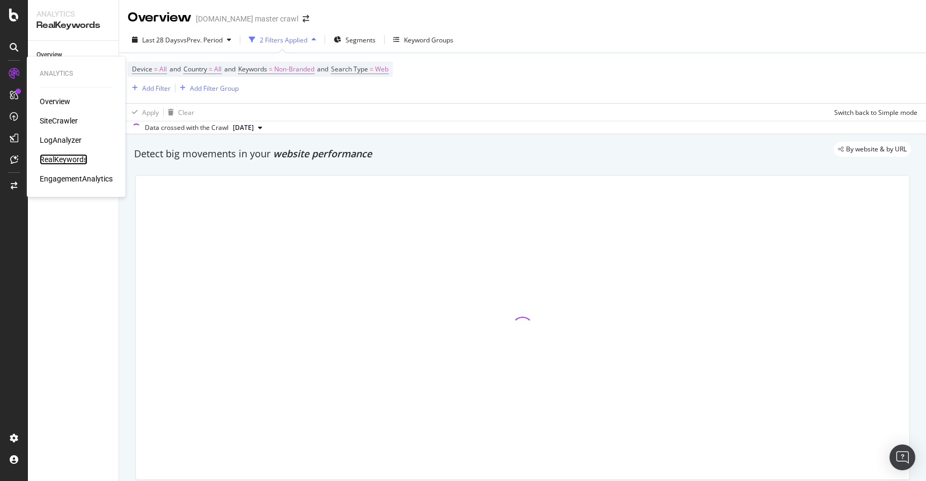
click at [59, 158] on div "RealKeywords" at bounding box center [64, 159] width 48 height 11
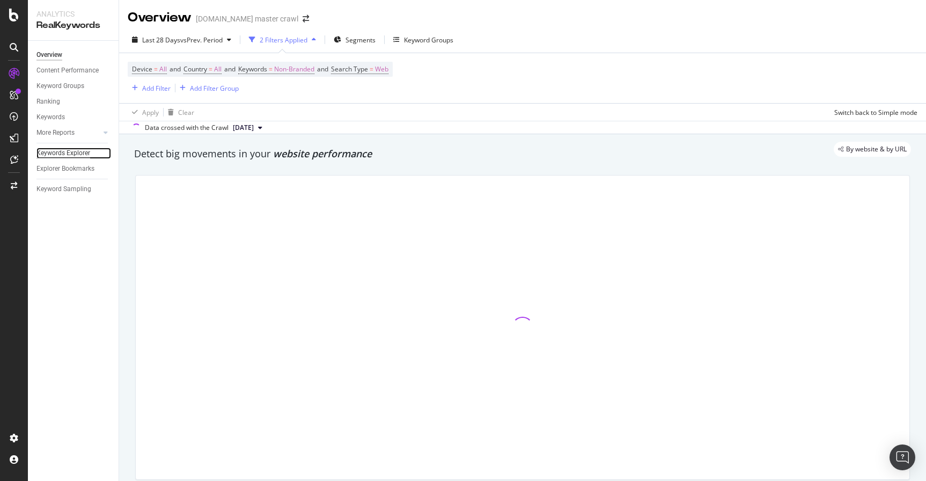
click at [79, 151] on div "Keywords Explorer" at bounding box center [63, 153] width 54 height 11
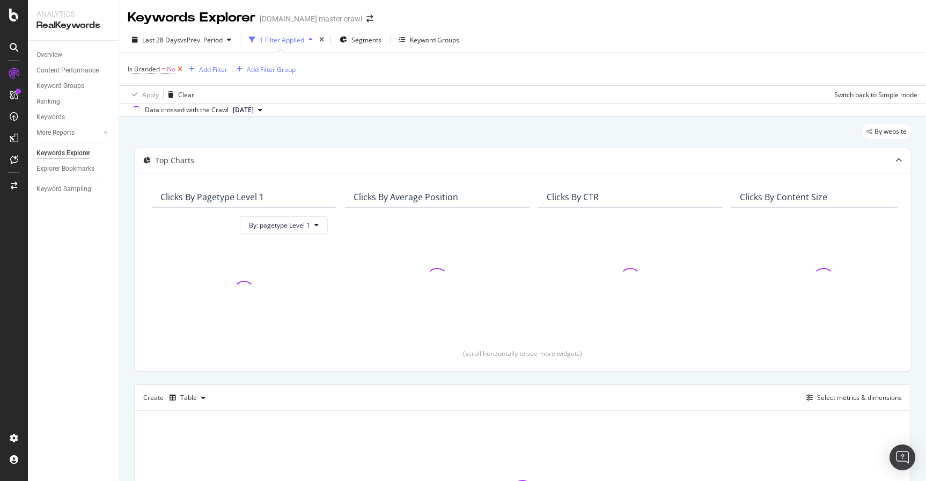
click at [180, 70] on icon at bounding box center [179, 69] width 9 height 11
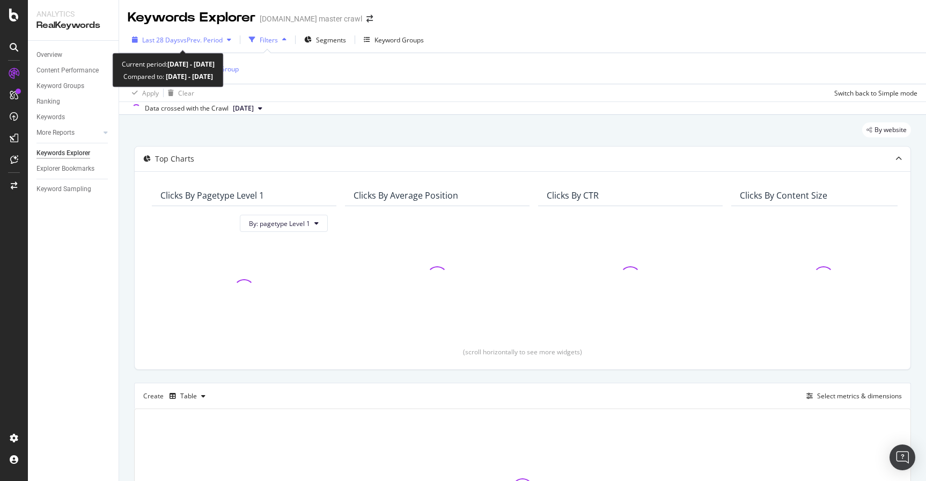
click at [231, 41] on icon "button" at bounding box center [229, 39] width 4 height 6
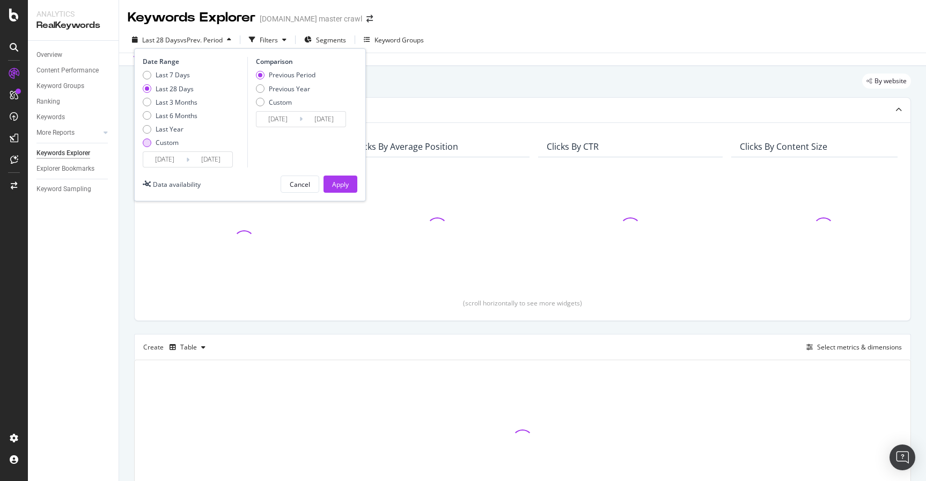
click at [147, 142] on div "Custom" at bounding box center [147, 142] width 9 height 9
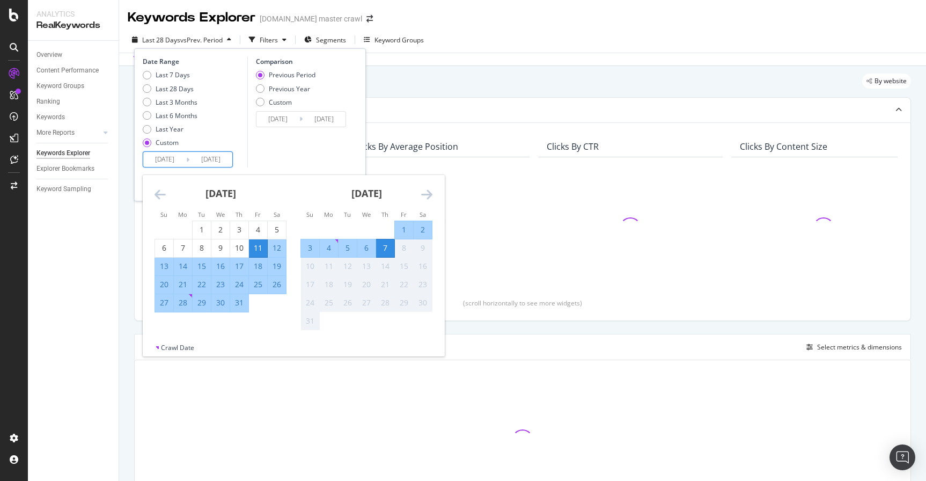
click at [163, 157] on input "[DATE]" at bounding box center [164, 159] width 43 height 15
click at [456, 39] on div "Last 28 Days vs Prev. Period Filters Segments Keyword Groups Date Range Last 7 …" at bounding box center [522, 41] width 807 height 21
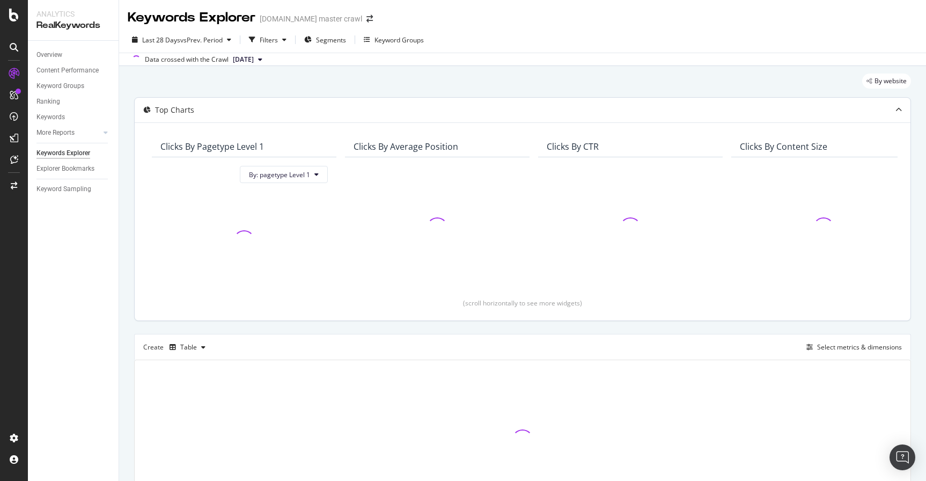
scroll to position [77, 0]
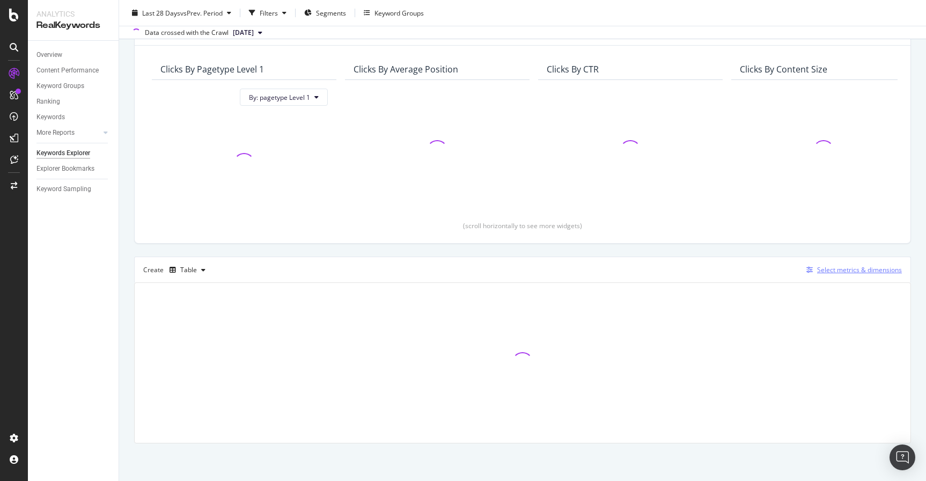
click at [838, 267] on div "Select metrics & dimensions" at bounding box center [859, 269] width 85 height 9
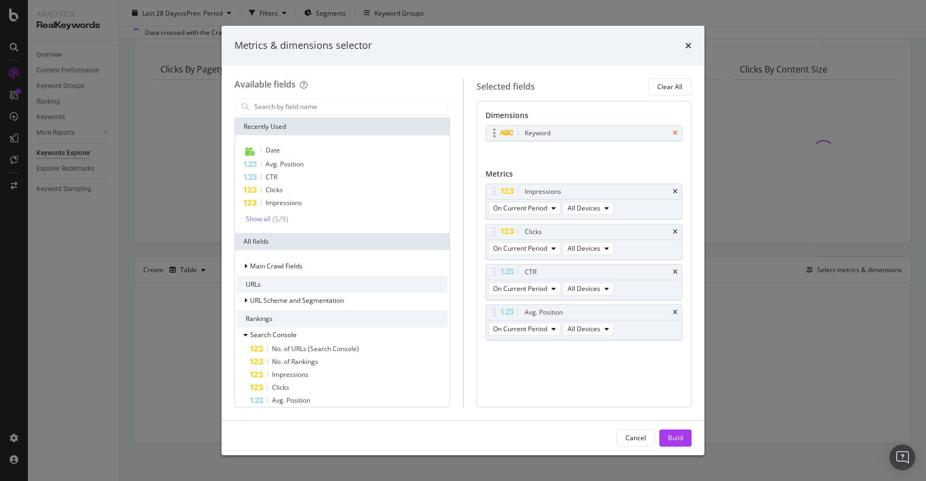
click at [673, 133] on icon "times" at bounding box center [675, 133] width 5 height 6
click at [334, 105] on input "modal" at bounding box center [350, 107] width 194 height 16
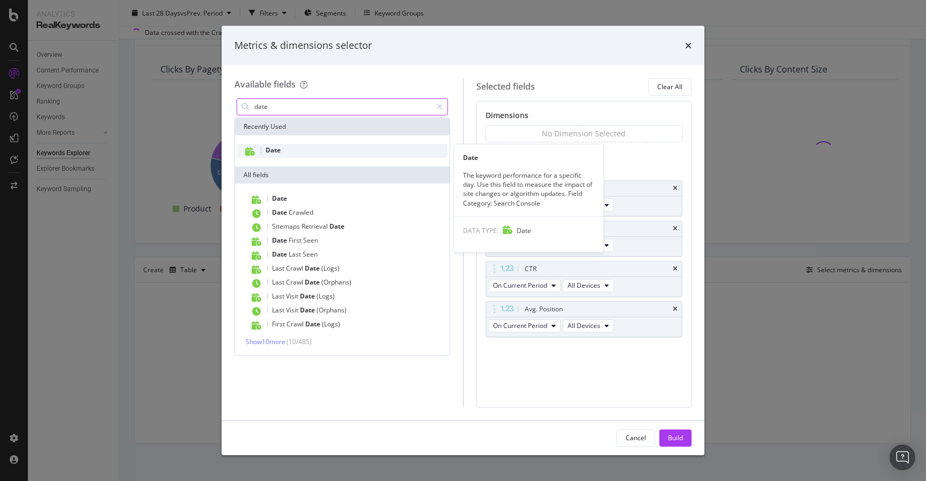
type input "date"
click at [302, 150] on div "Date" at bounding box center [342, 151] width 210 height 14
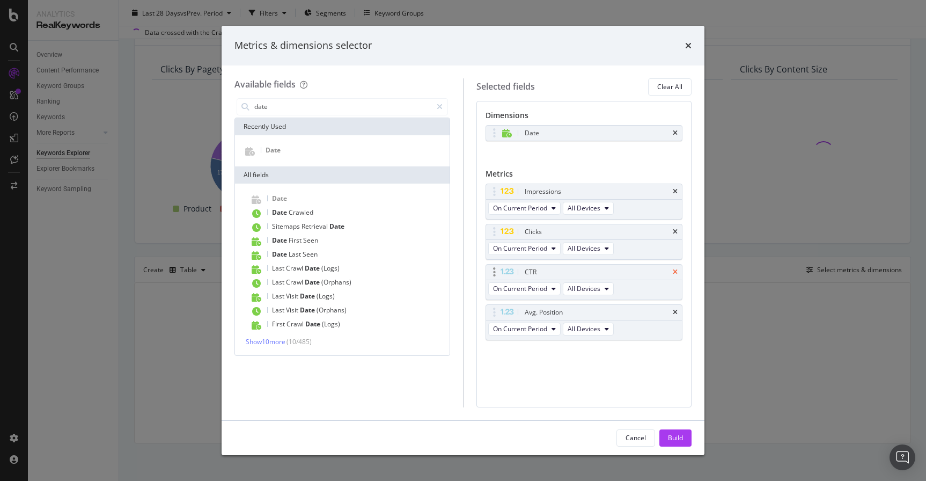
click at [676, 273] on icon "times" at bounding box center [675, 272] width 5 height 6
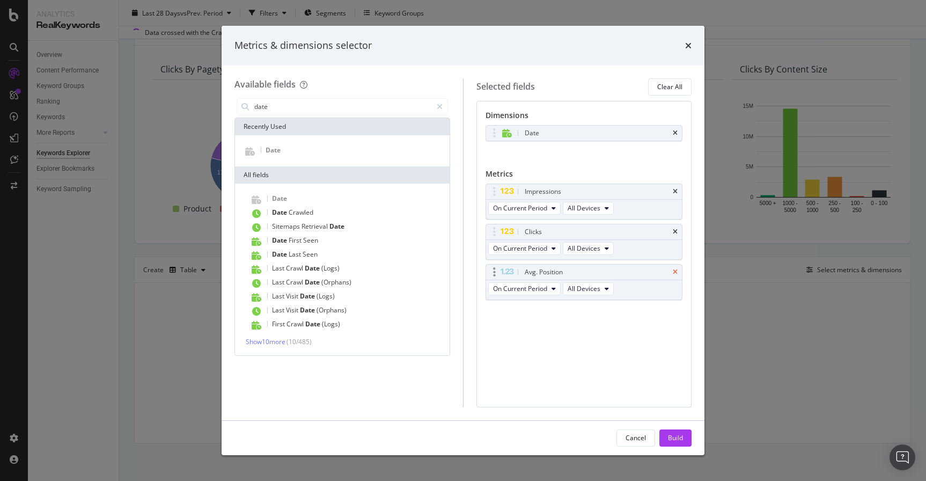
click at [676, 272] on icon "times" at bounding box center [675, 272] width 5 height 6
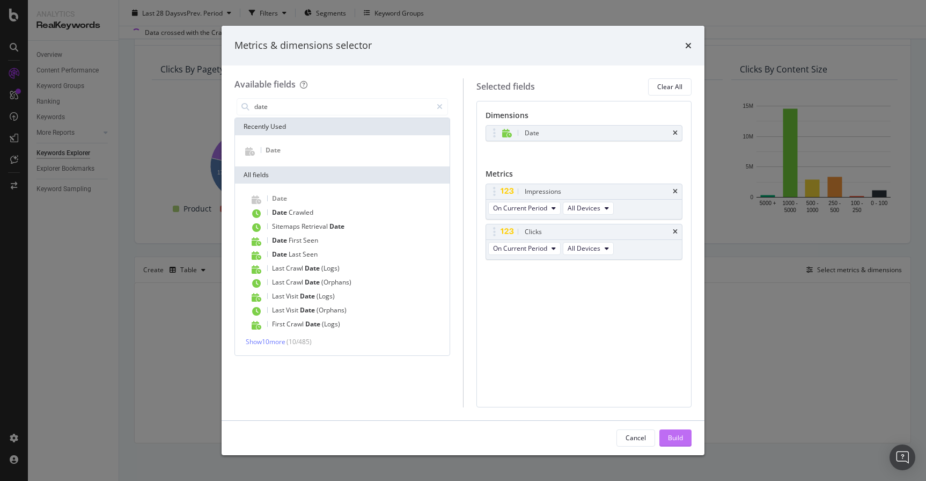
click at [677, 434] on div "Build" at bounding box center [675, 437] width 15 height 9
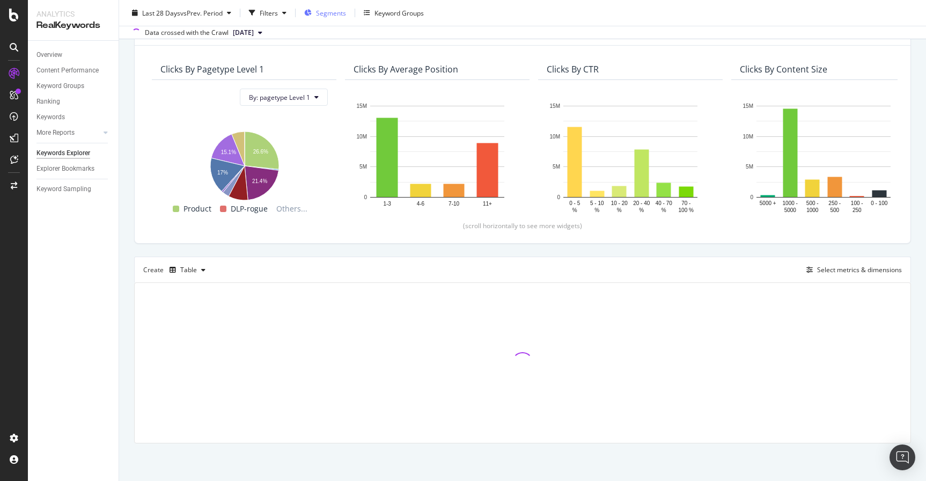
click at [320, 14] on span "Segments" at bounding box center [331, 12] width 30 height 9
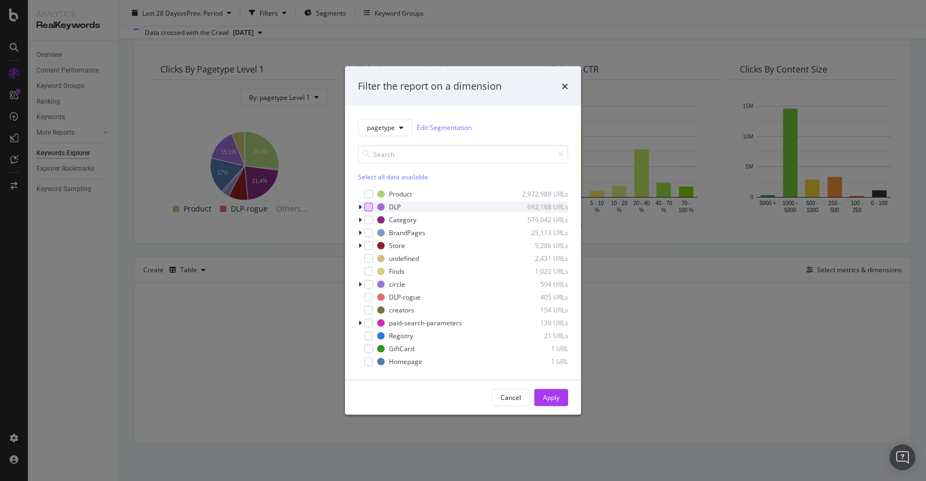
click at [368, 209] on div "modal" at bounding box center [368, 206] width 9 height 9
click at [544, 402] on div "Apply" at bounding box center [551, 397] width 17 height 16
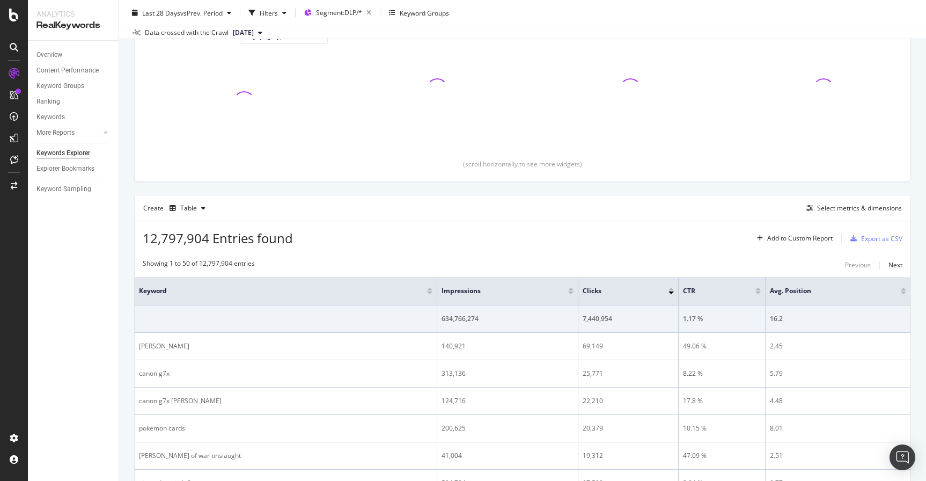
scroll to position [123, 0]
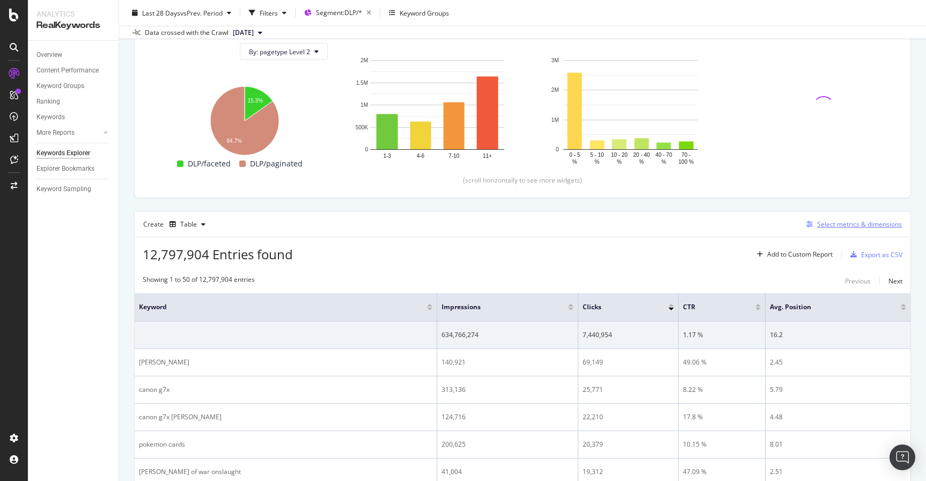
click at [859, 224] on div "Select metrics & dimensions" at bounding box center [859, 223] width 85 height 9
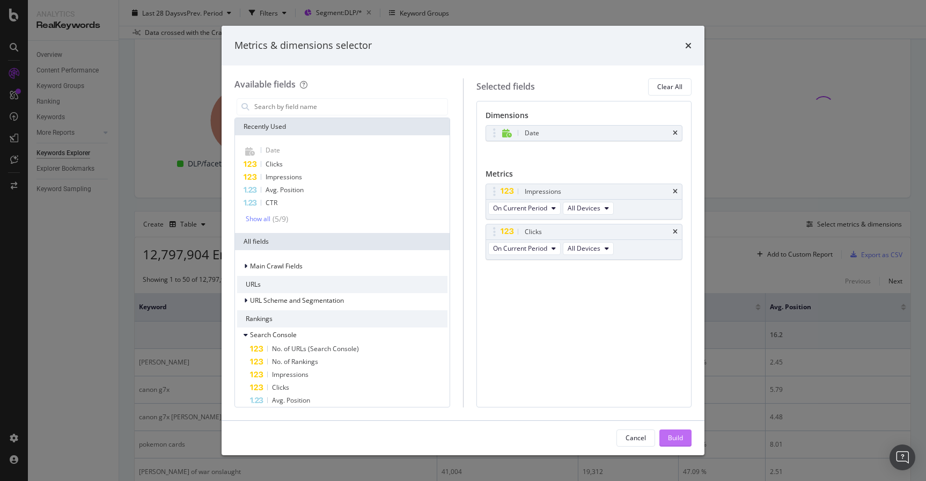
click at [679, 433] on div "Build" at bounding box center [675, 437] width 15 height 9
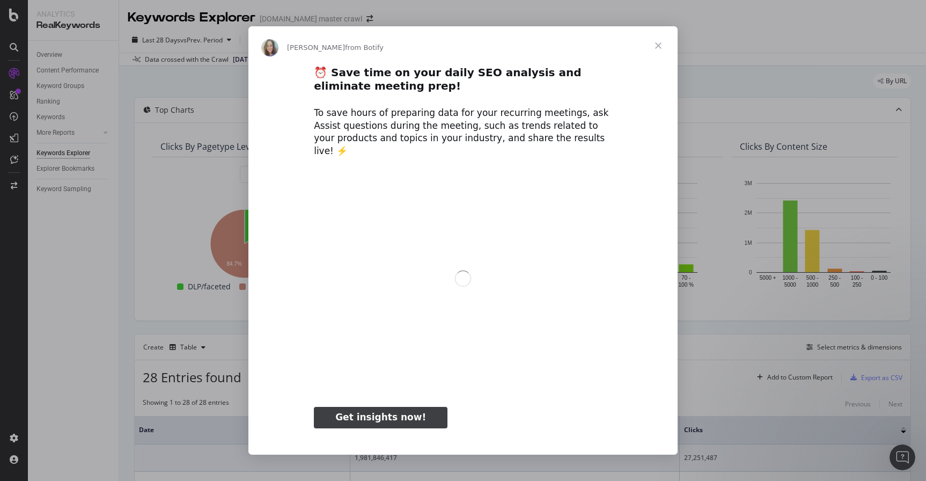
scroll to position [0, 0]
type input "606698"
click at [661, 51] on span "Close" at bounding box center [658, 45] width 39 height 39
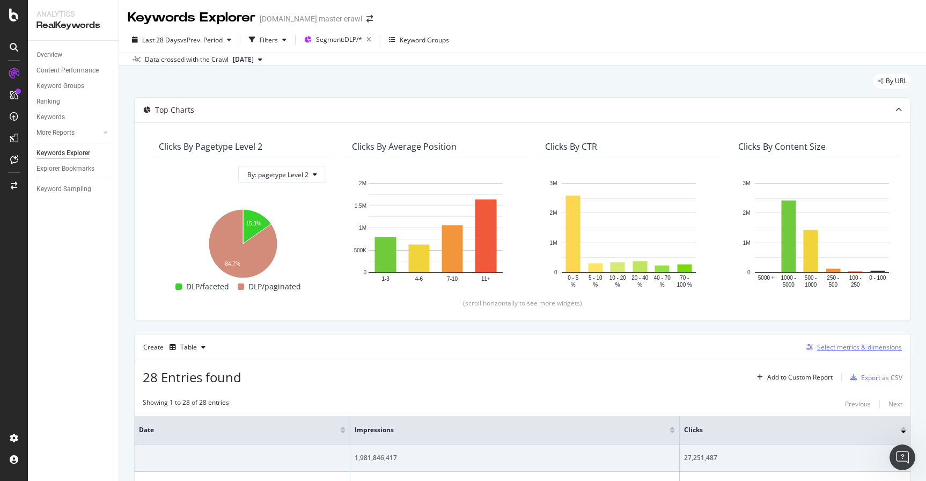
click at [854, 348] on div "Select metrics & dimensions" at bounding box center [859, 346] width 85 height 9
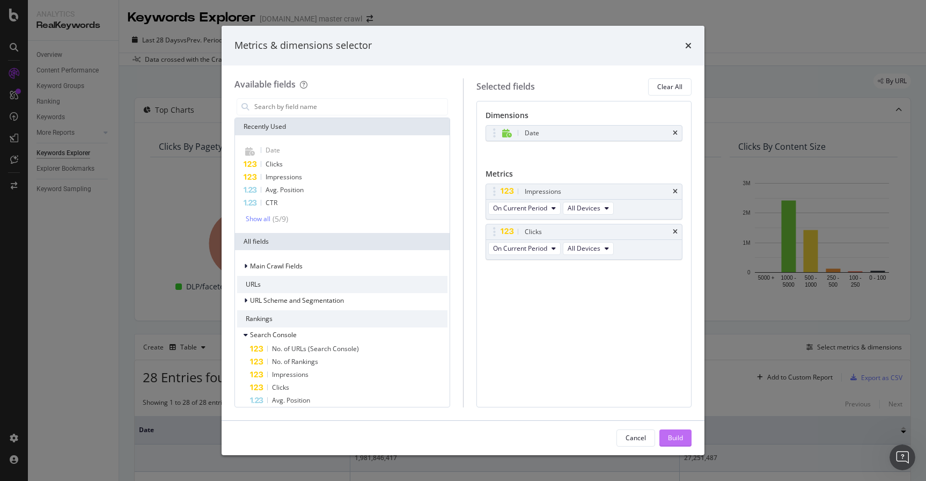
click at [683, 434] on div "Build" at bounding box center [675, 437] width 15 height 9
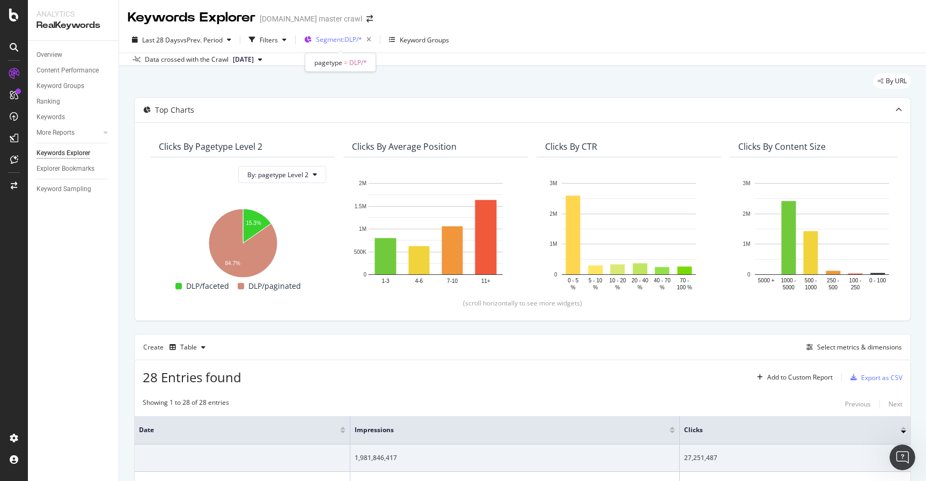
click at [340, 41] on span "Segment: DLP/*" at bounding box center [339, 39] width 46 height 9
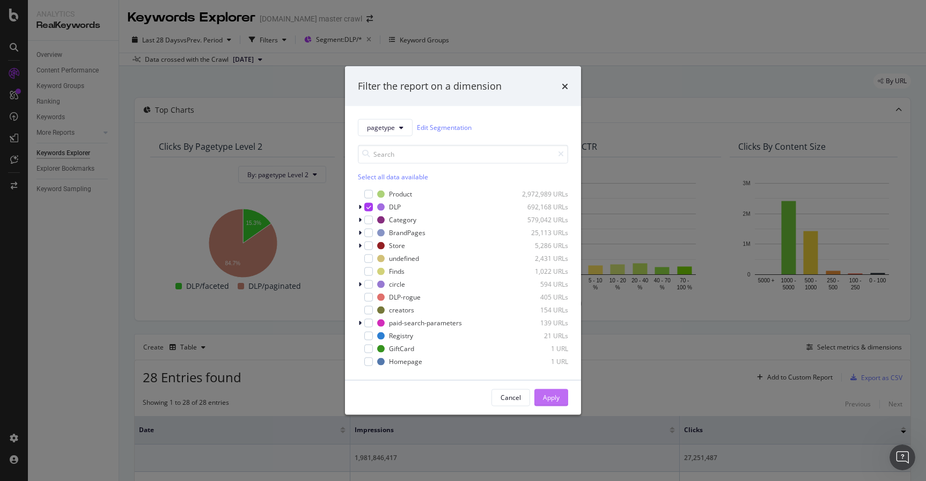
click at [551, 396] on div "Apply" at bounding box center [551, 397] width 17 height 9
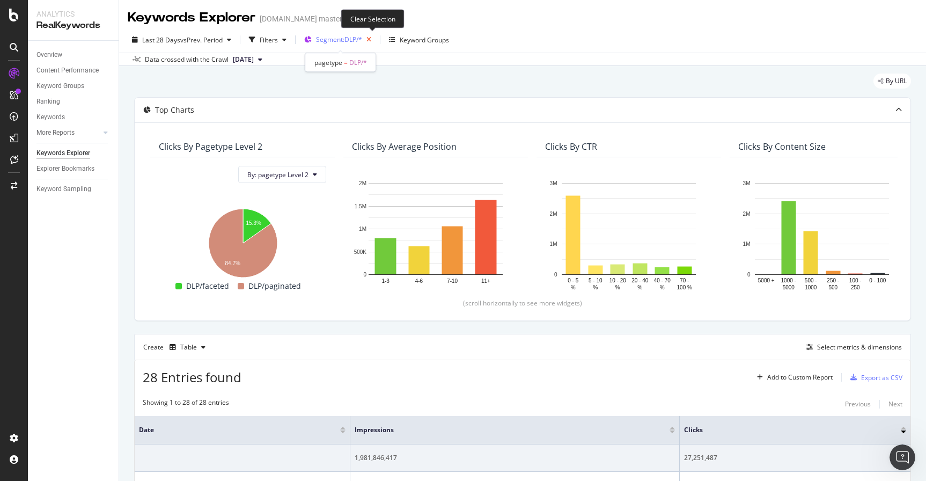
click at [370, 41] on icon "button" at bounding box center [368, 39] width 13 height 15
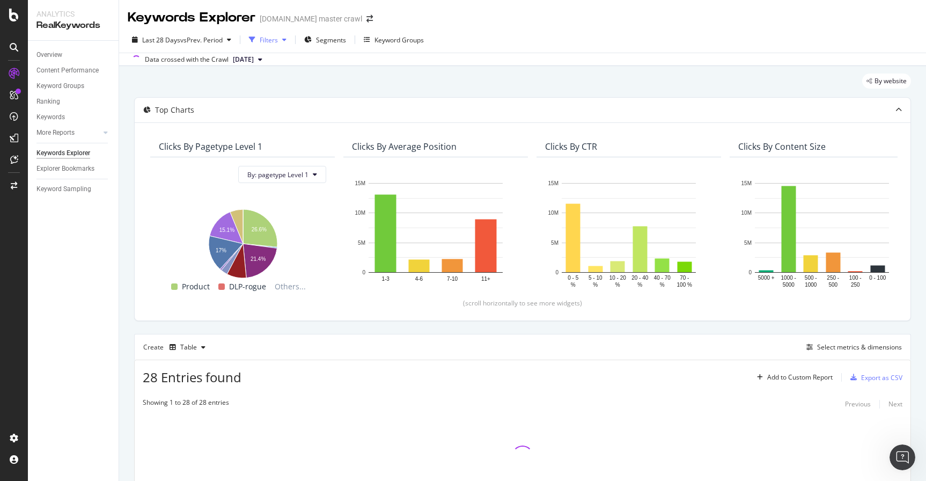
click at [273, 39] on div "Filters" at bounding box center [269, 39] width 18 height 9
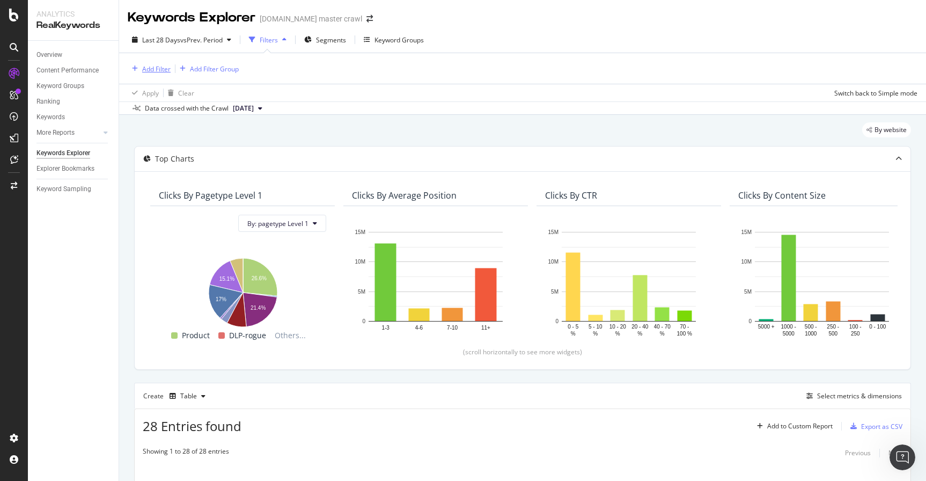
click at [157, 69] on div "Add Filter" at bounding box center [156, 68] width 28 height 9
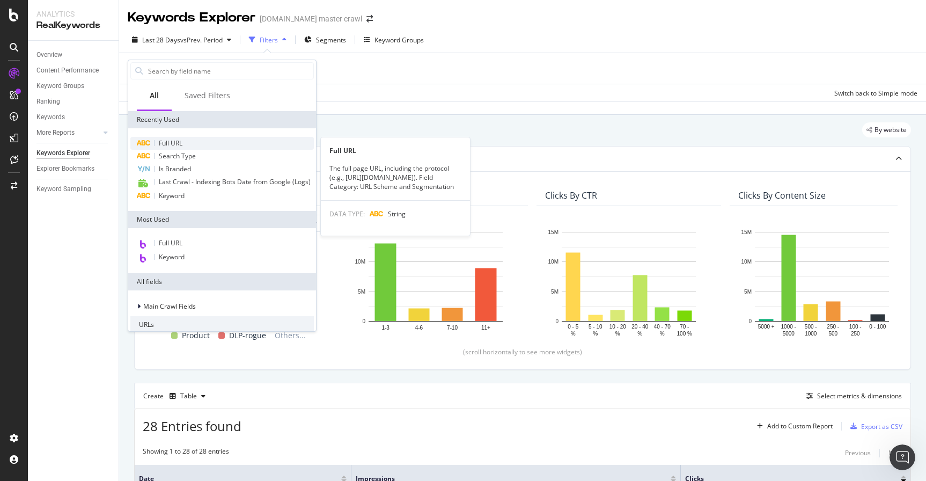
click at [179, 137] on div "Full URL" at bounding box center [222, 143] width 184 height 13
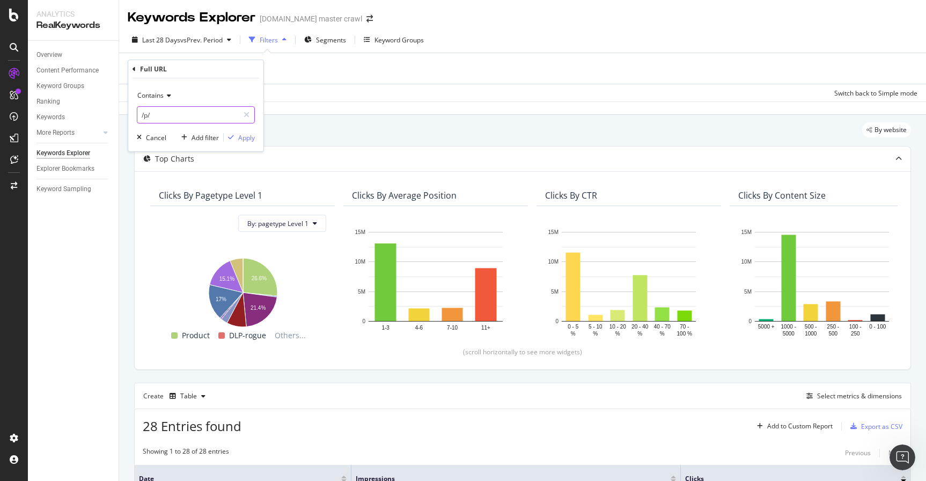
click at [175, 113] on input "/p/" at bounding box center [187, 114] width 101 height 17
type input "/s/"
click at [245, 136] on div "Apply" at bounding box center [246, 137] width 17 height 9
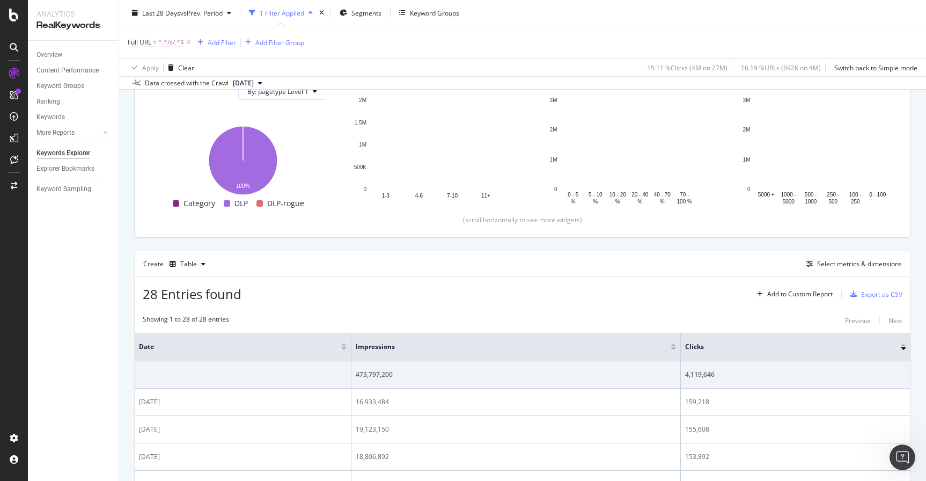
scroll to position [143, 0]
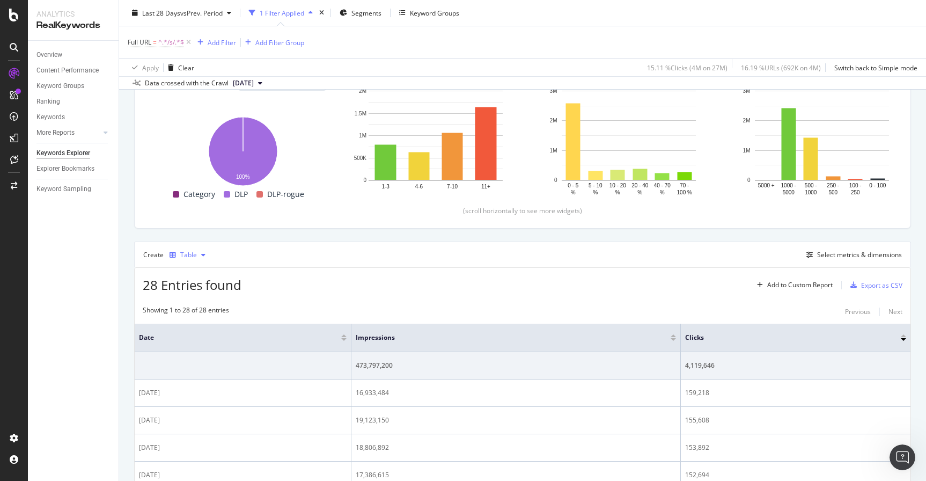
click at [193, 260] on div "Table" at bounding box center [187, 255] width 45 height 16
click at [195, 288] on div "Trend" at bounding box center [200, 291] width 18 height 9
